Goal: Entertainment & Leisure: Browse casually

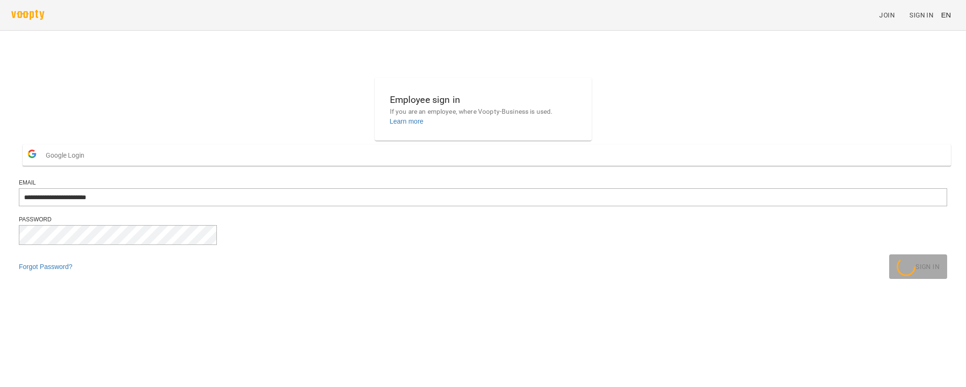
click at [948, 54] on div at bounding box center [483, 29] width 966 height 59
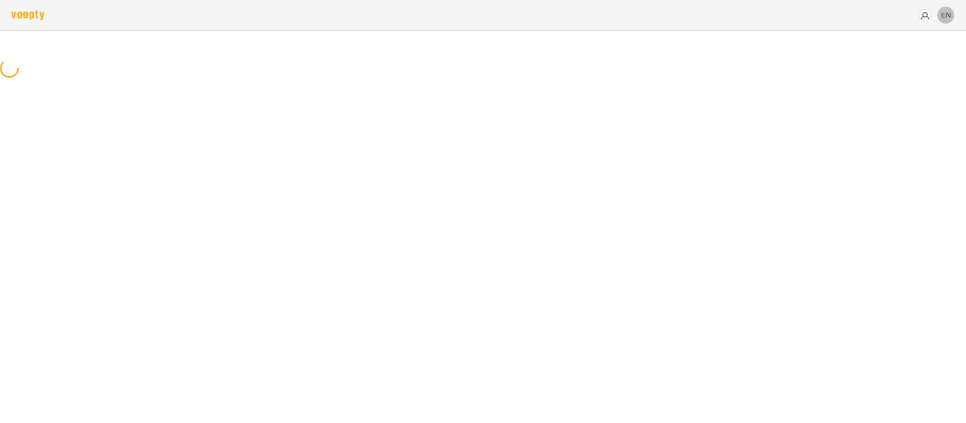
click at [945, 16] on span "EN" at bounding box center [946, 15] width 10 height 10
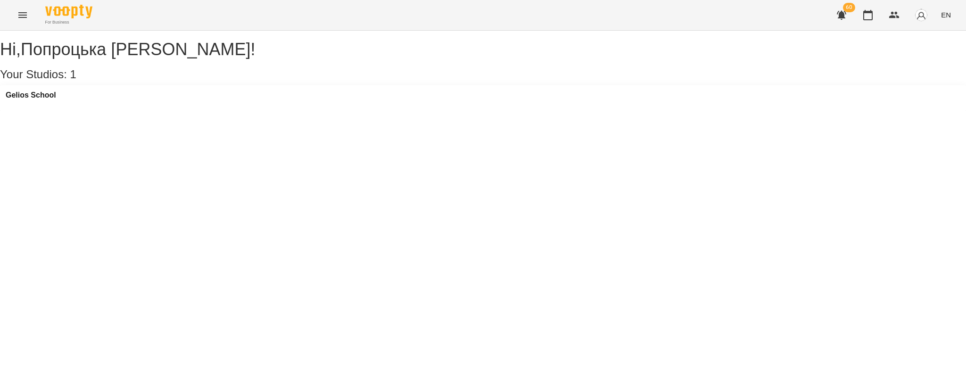
click at [941, 18] on button "EN" at bounding box center [945, 14] width 17 height 17
click at [952, 58] on div "Українська" at bounding box center [928, 53] width 48 height 17
click at [16, 18] on button "Menu" at bounding box center [22, 15] width 23 height 23
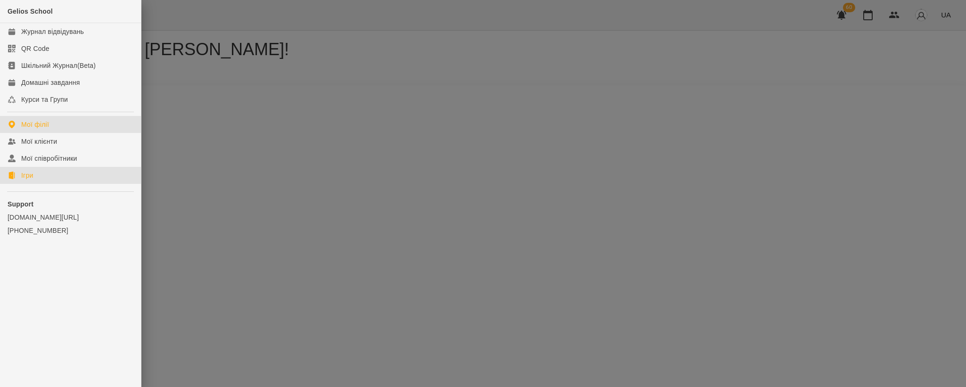
click at [32, 172] on div "Ігри" at bounding box center [27, 175] width 12 height 9
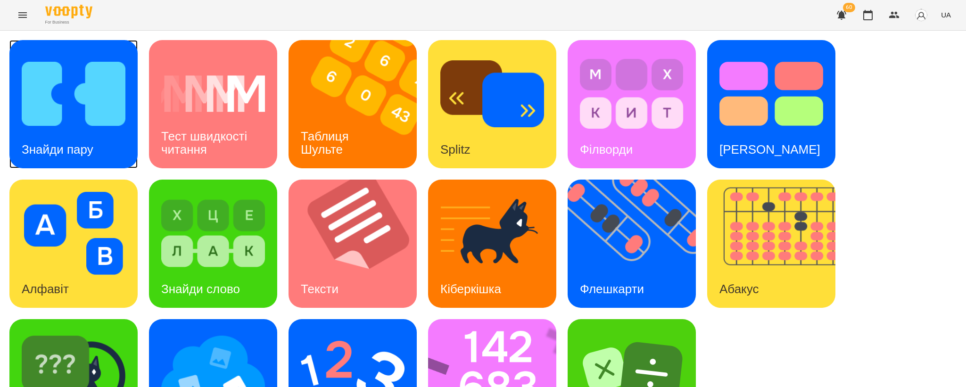
click at [61, 132] on div "Знайди пару" at bounding box center [57, 149] width 96 height 37
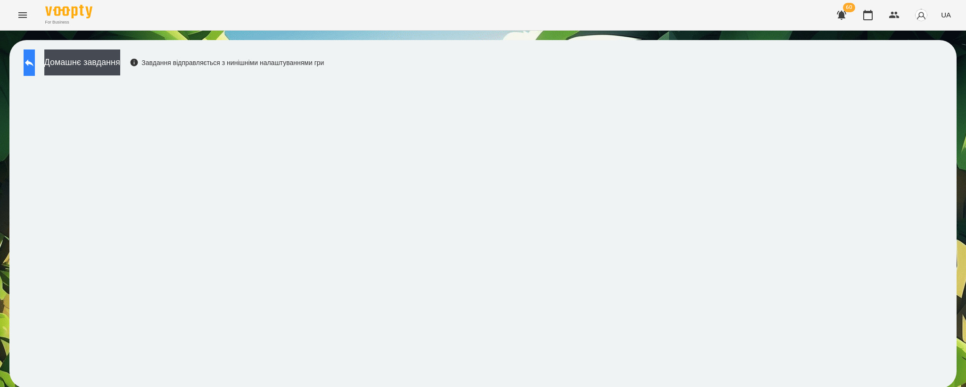
click at [35, 69] on button at bounding box center [29, 63] width 11 height 26
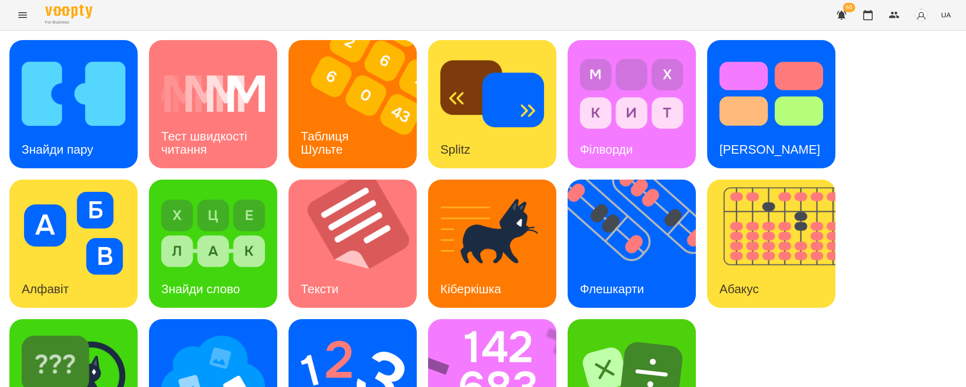
scroll to position [50, 0]
click at [347, 198] on img at bounding box center [359, 244] width 140 height 128
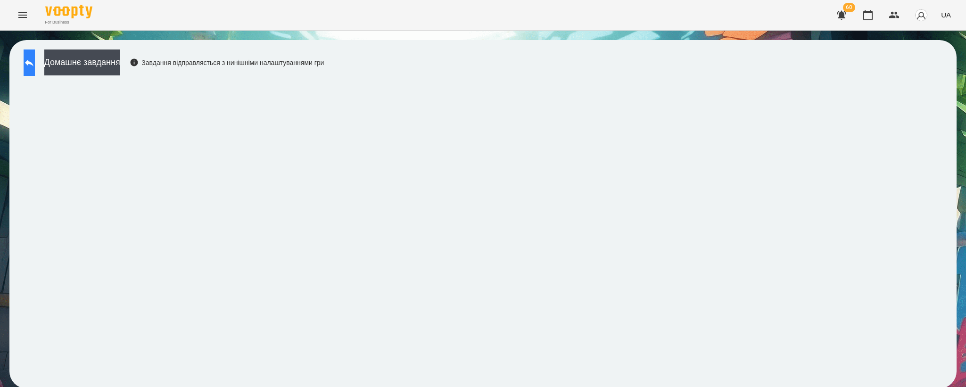
click at [35, 66] on button at bounding box center [29, 63] width 11 height 26
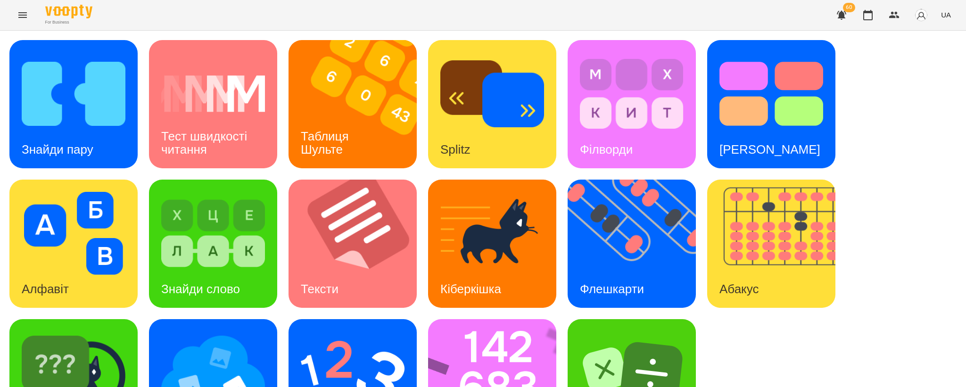
scroll to position [70, 0]
click at [203, 331] on img at bounding box center [213, 372] width 104 height 83
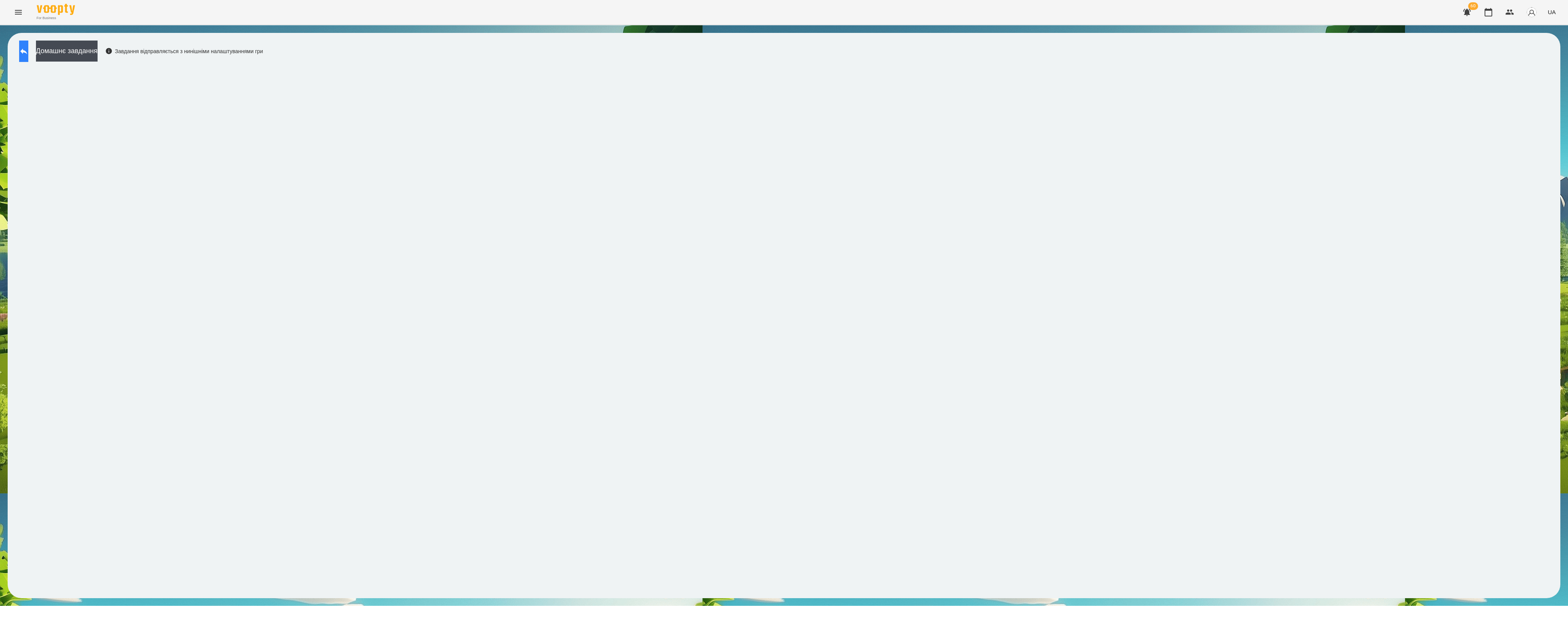
click at [24, 55] on button at bounding box center [24, 51] width 9 height 21
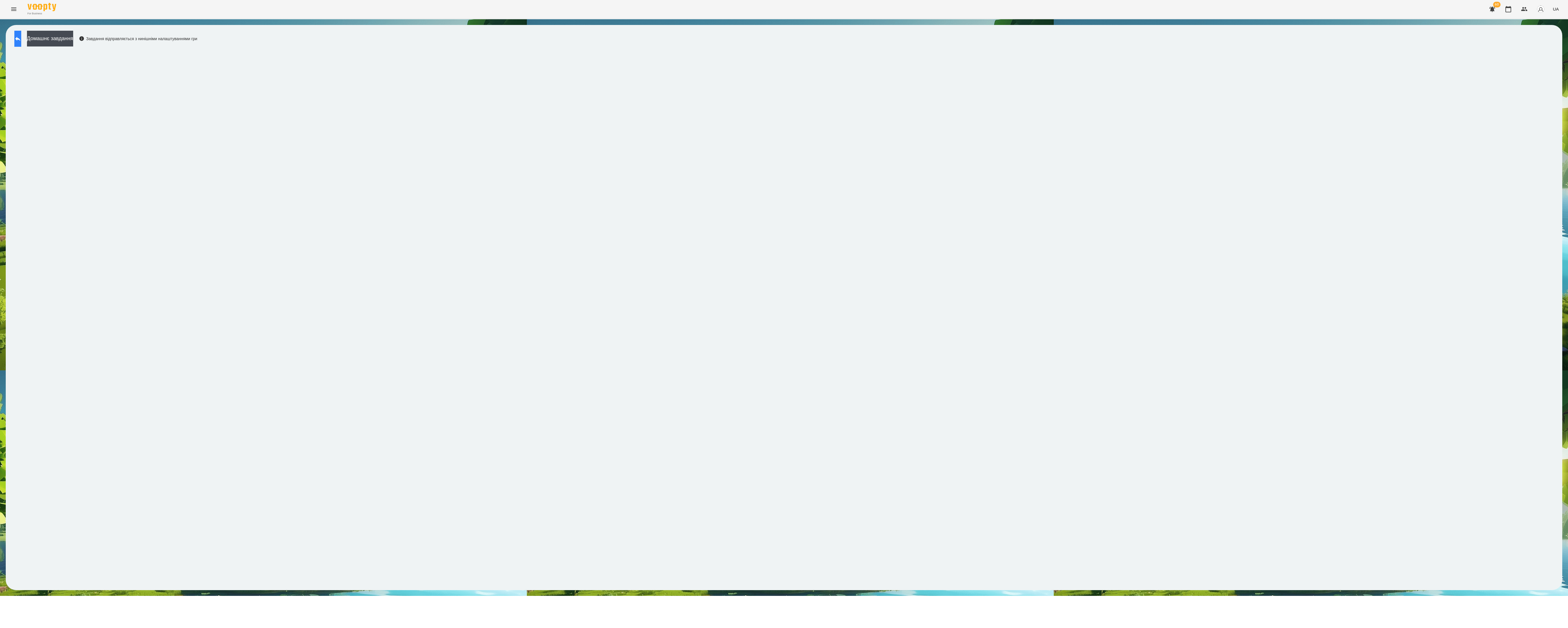
click at [21, 44] on button at bounding box center [18, 38] width 7 height 16
